Goal: Transaction & Acquisition: Purchase product/service

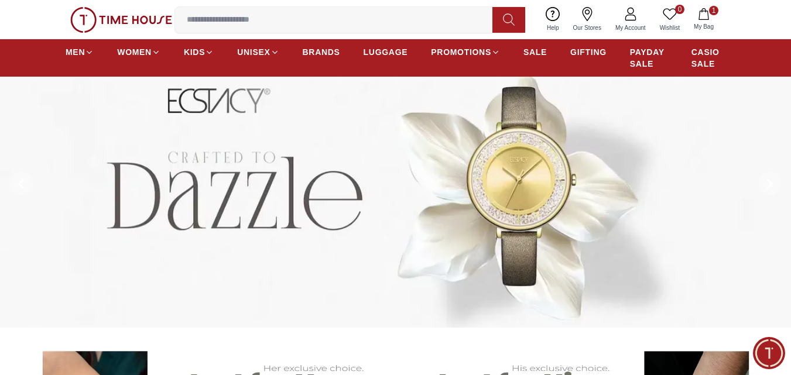
scroll to position [59, 0]
click at [528, 51] on span "SALE" at bounding box center [534, 52] width 23 height 12
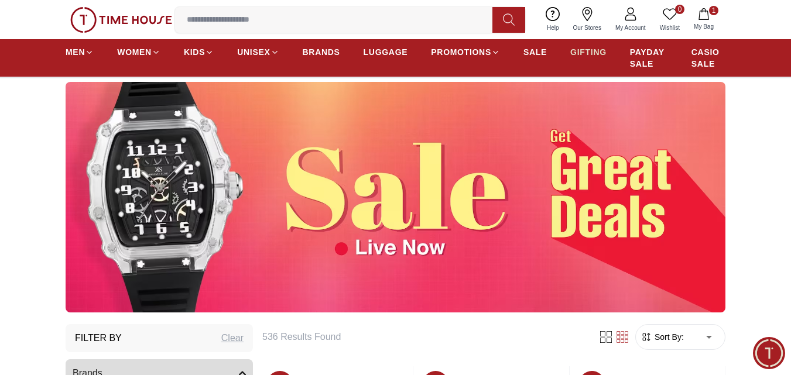
click at [598, 52] on span "GIFTING" at bounding box center [588, 52] width 36 height 12
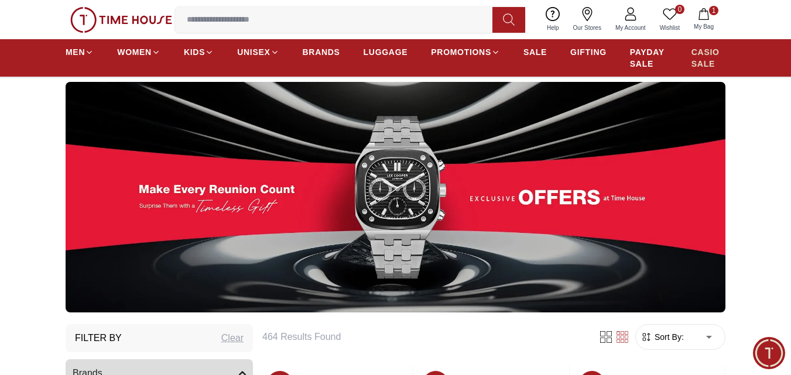
click at [710, 55] on span "CASIO SALE" at bounding box center [709, 57] width 34 height 23
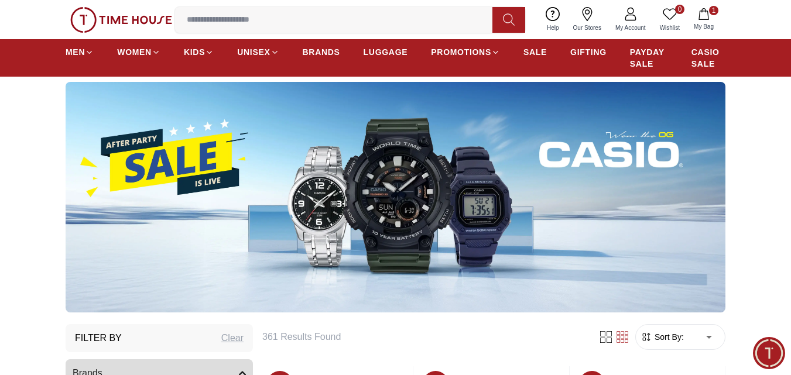
click at [131, 16] on img at bounding box center [121, 20] width 102 height 26
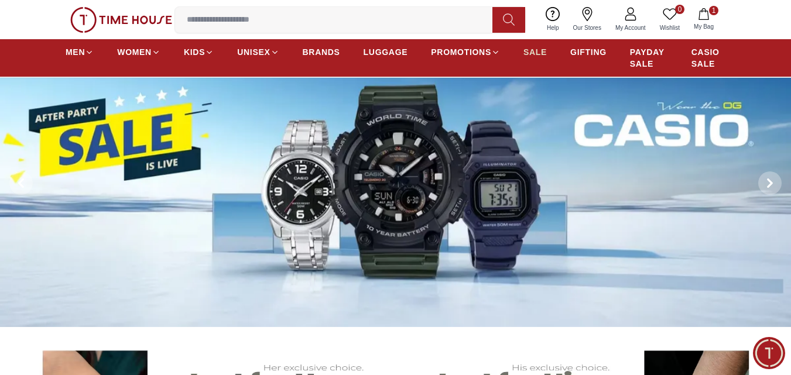
click at [543, 52] on span "SALE" at bounding box center [534, 52] width 23 height 12
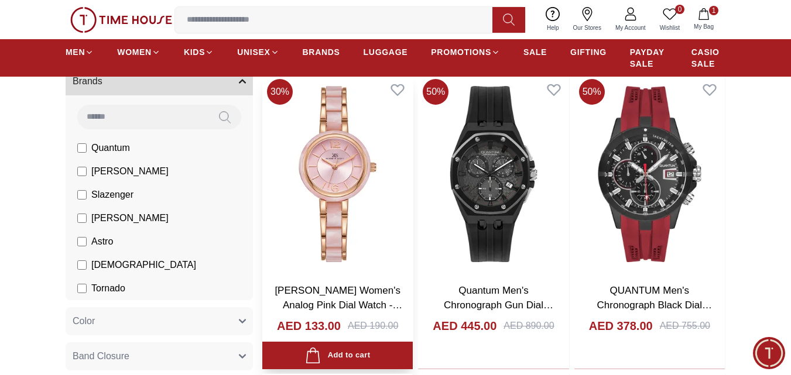
scroll to position [341, 0]
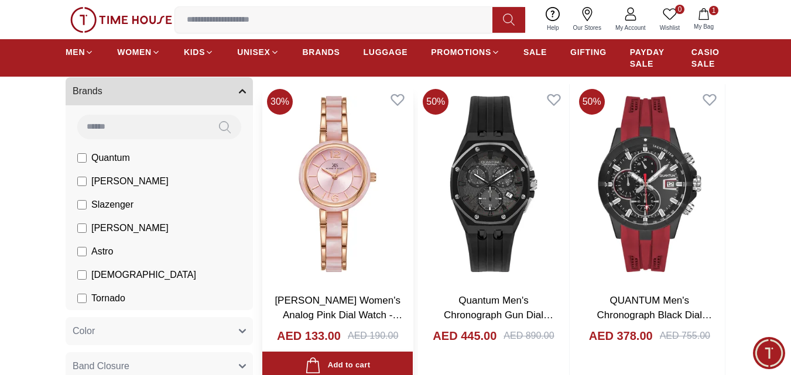
click at [375, 162] on img at bounding box center [337, 183] width 150 height 199
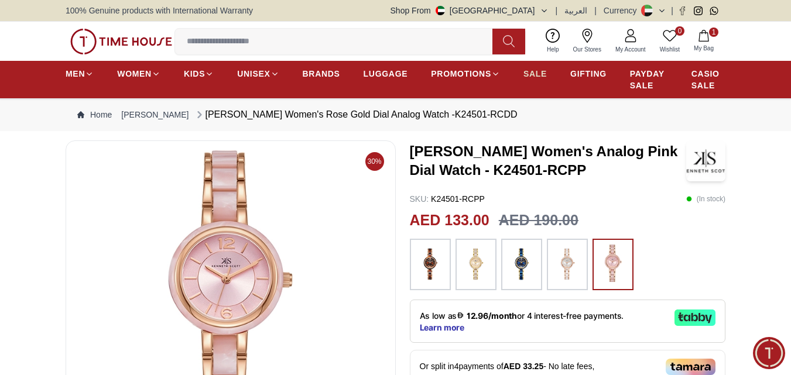
click at [528, 73] on span "SALE" at bounding box center [534, 74] width 23 height 12
